Goal: Task Accomplishment & Management: Complete application form

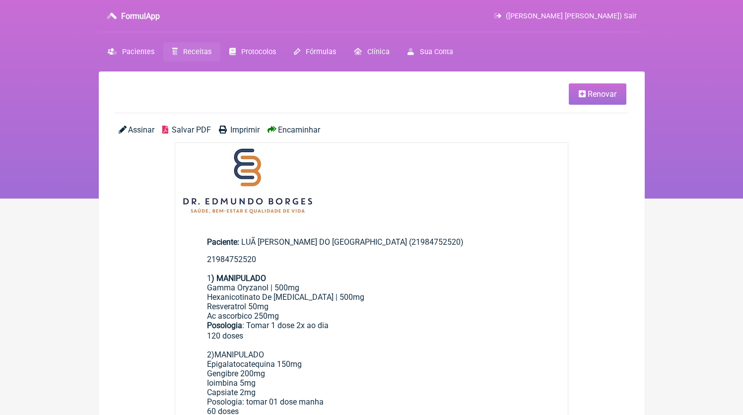
click at [182, 50] on link "Receitas" at bounding box center [191, 51] width 57 height 19
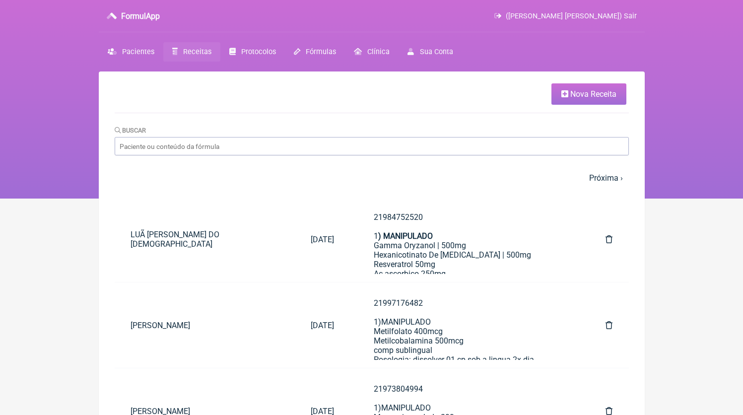
click at [575, 100] on link "Nova Receita" at bounding box center [588, 93] width 75 height 21
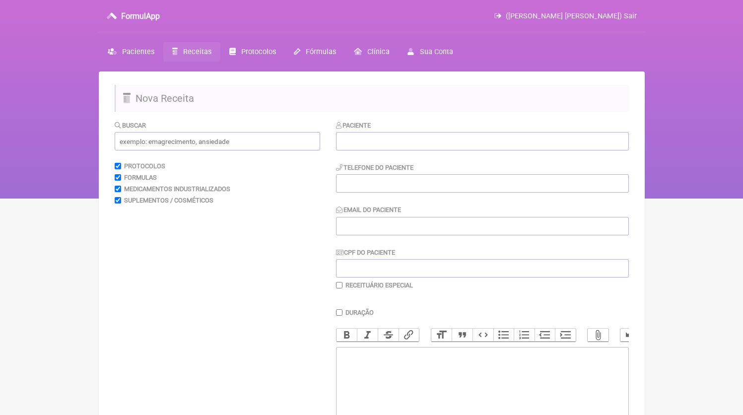
scroll to position [97, 0]
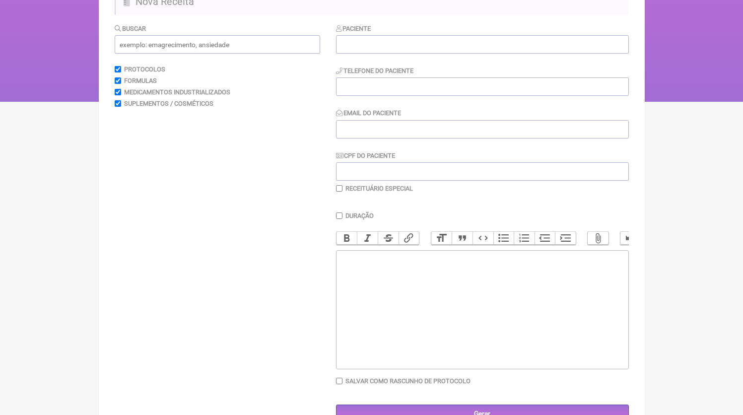
click at [408, 337] on trix-editor at bounding box center [482, 309] width 293 height 119
paste trix-editor "<div>21980859300<br>1)MANIPULADO<br>Vitamina D3 10.000UI<br>Vitamina K2 120mcg<…"
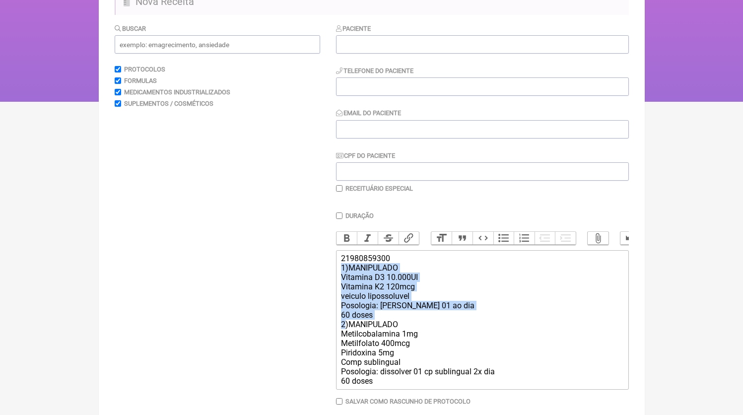
drag, startPoint x: 345, startPoint y: 334, endPoint x: 335, endPoint y: 279, distance: 55.9
click at [335, 279] on form "Buscar Protocolos Formulas Medicamentos Industrializados Suplementos / Cosmétic…" at bounding box center [372, 233] width 514 height 420
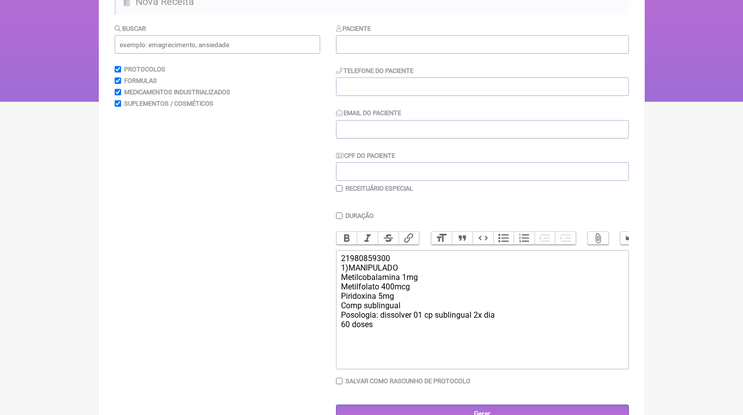
click at [419, 352] on trix-editor "21980859300 1)MANIPULADO Metilcobalamina 1mg Metilfolato 400mcg [MEDICAL_DATA] …" at bounding box center [482, 309] width 293 height 119
type trix-editor "<div>21980859300<br>1)MANIPULADO<br>Metilcobalamina 1mg<br>Metilfolato 400mcg<b…"
click at [371, 38] on input "text" at bounding box center [482, 44] width 293 height 18
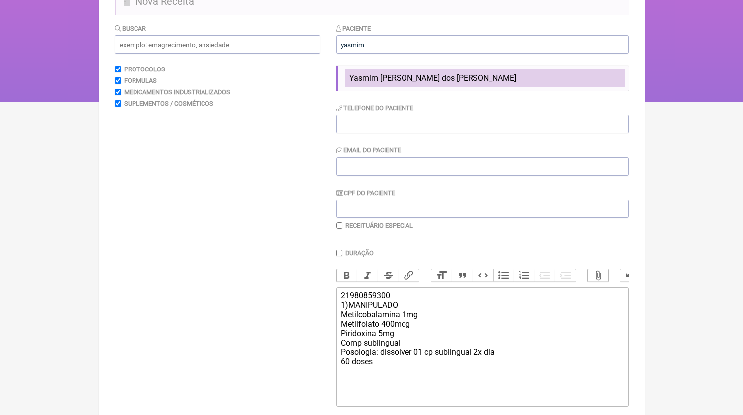
click at [393, 80] on span "Yasmim [PERSON_NAME] dos [PERSON_NAME]" at bounding box center [432, 77] width 167 height 9
type input "Yasmim [PERSON_NAME] dos [PERSON_NAME]"
type input "21980859300"
type input "[EMAIL_ADDRESS][DOMAIN_NAME]"
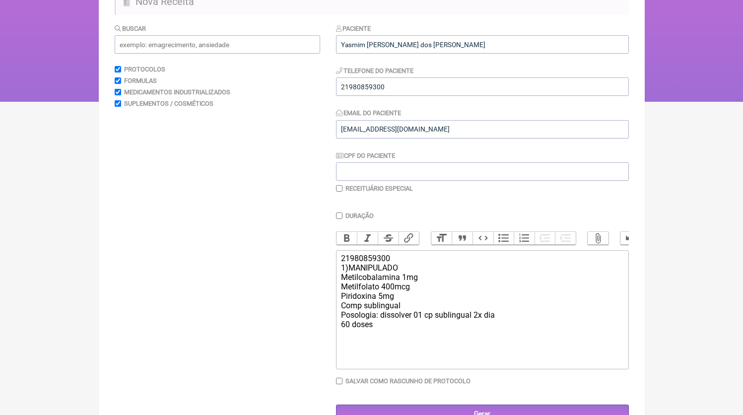
click at [439, 329] on div "21980859300 1)MANIPULADO Metilcobalamina 1mg Metilfolato 400mcg [MEDICAL_DATA] …" at bounding box center [482, 291] width 282 height 75
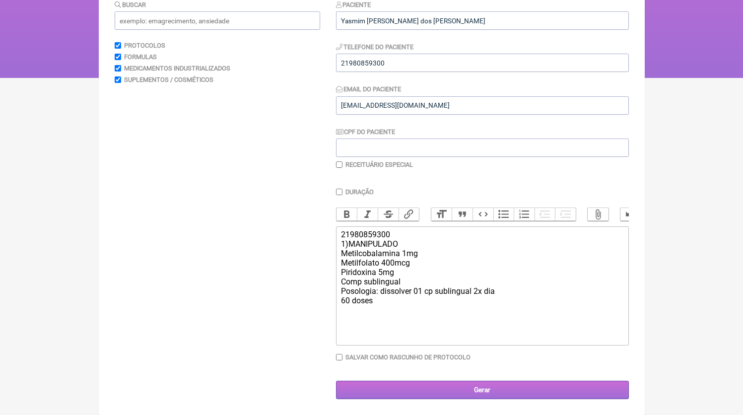
click at [459, 381] on input "Gerar" at bounding box center [482, 390] width 293 height 18
